Goal: Task Accomplishment & Management: Manage account settings

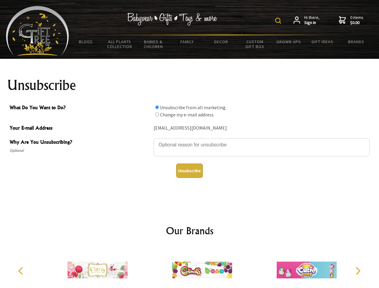
click at [279, 21] on img at bounding box center [278, 21] width 6 height 6
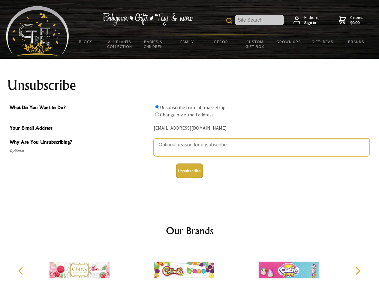
click at [190, 140] on textarea "Why Are You Unsubscribing?" at bounding box center [262, 147] width 216 height 18
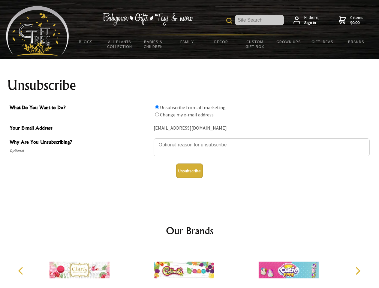
click at [157, 107] on input "What Do You Want to Do?" at bounding box center [157, 107] width 4 height 4
click at [157, 114] on input "What Do You Want to Do?" at bounding box center [157, 114] width 4 height 4
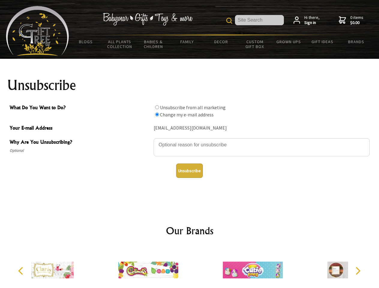
radio input "true"
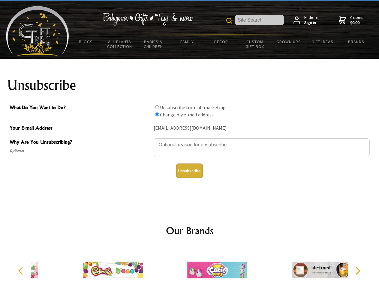
click at [189, 171] on button "Unsubscribe" at bounding box center [189, 170] width 27 height 14
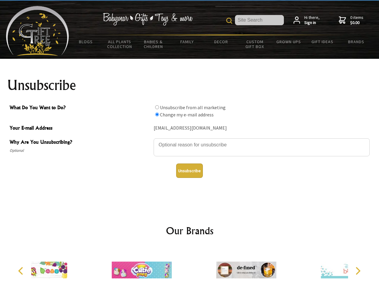
click at [22, 271] on icon "Previous" at bounding box center [21, 271] width 8 height 8
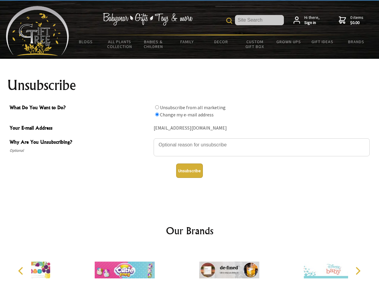
click at [358, 271] on icon "Next" at bounding box center [357, 271] width 8 height 8
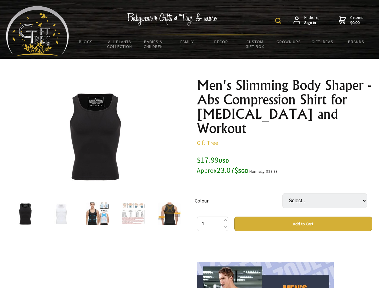
click at [279, 21] on img at bounding box center [278, 21] width 6 height 6
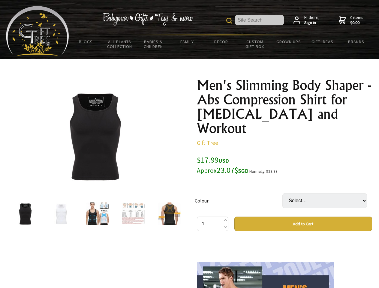
click at [95, 136] on img at bounding box center [95, 137] width 94 height 94
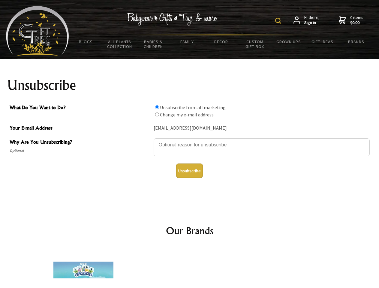
click at [279, 21] on img at bounding box center [278, 21] width 6 height 6
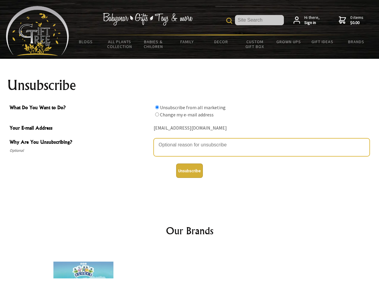
click at [190, 140] on textarea "Why Are You Unsubscribing?" at bounding box center [262, 147] width 216 height 18
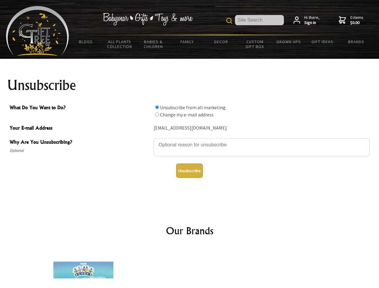
click at [157, 107] on input "What Do You Want to Do?" at bounding box center [157, 107] width 4 height 4
click at [157, 114] on input "What Do You Want to Do?" at bounding box center [157, 114] width 4 height 4
radio input "true"
click at [189, 171] on button "Unsubscribe" at bounding box center [189, 170] width 27 height 14
